Goal: Information Seeking & Learning: Check status

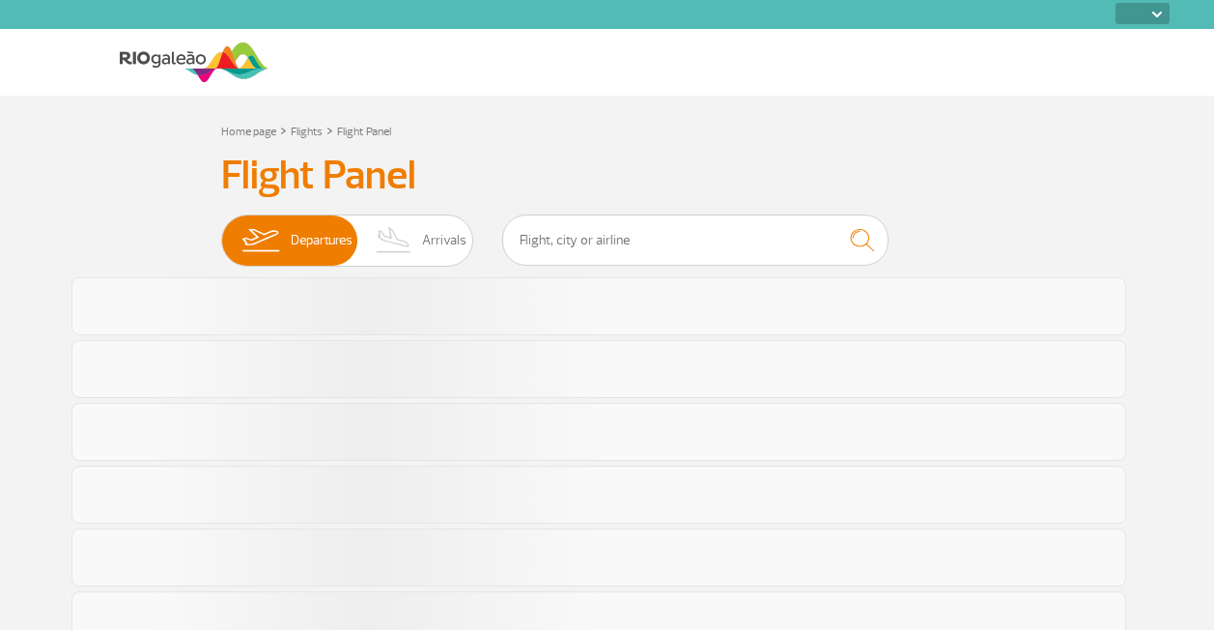
select select
